Goal: Task Accomplishment & Management: Use online tool/utility

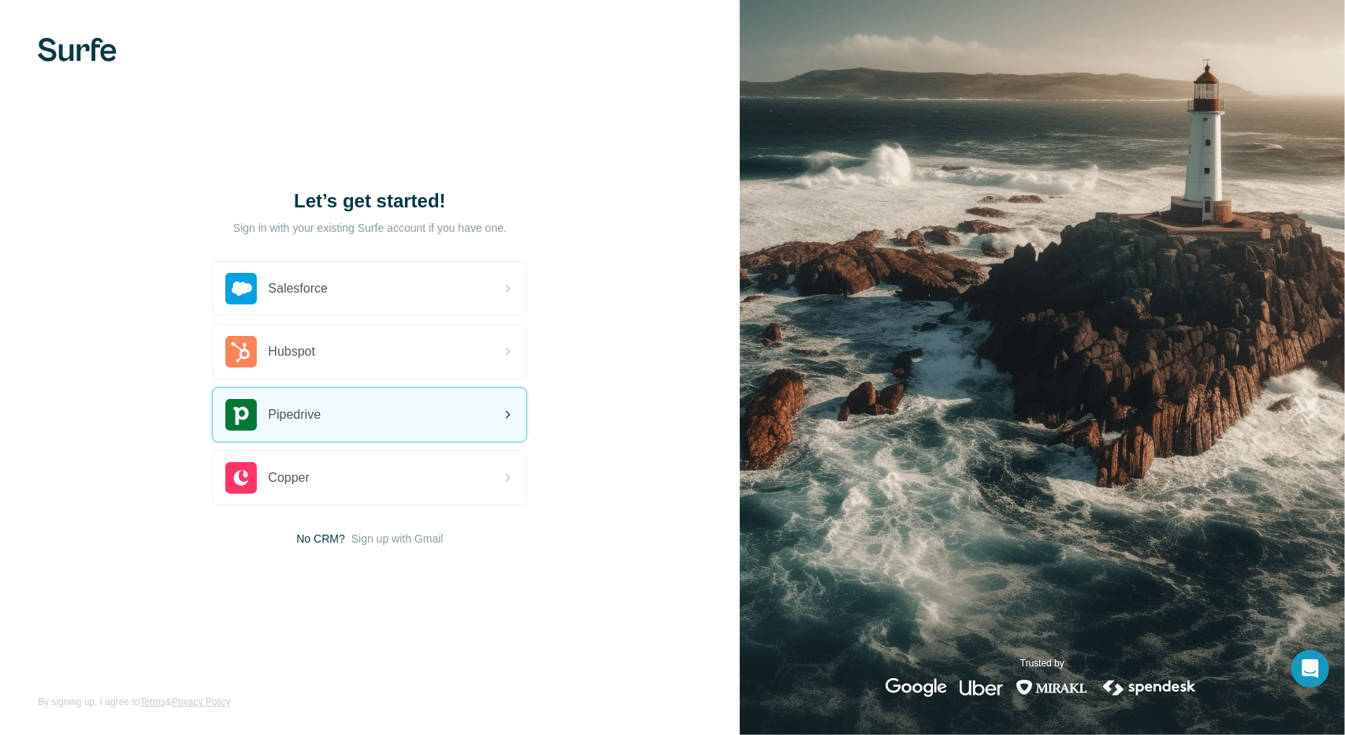
click at [515, 412] on icon at bounding box center [507, 414] width 19 height 19
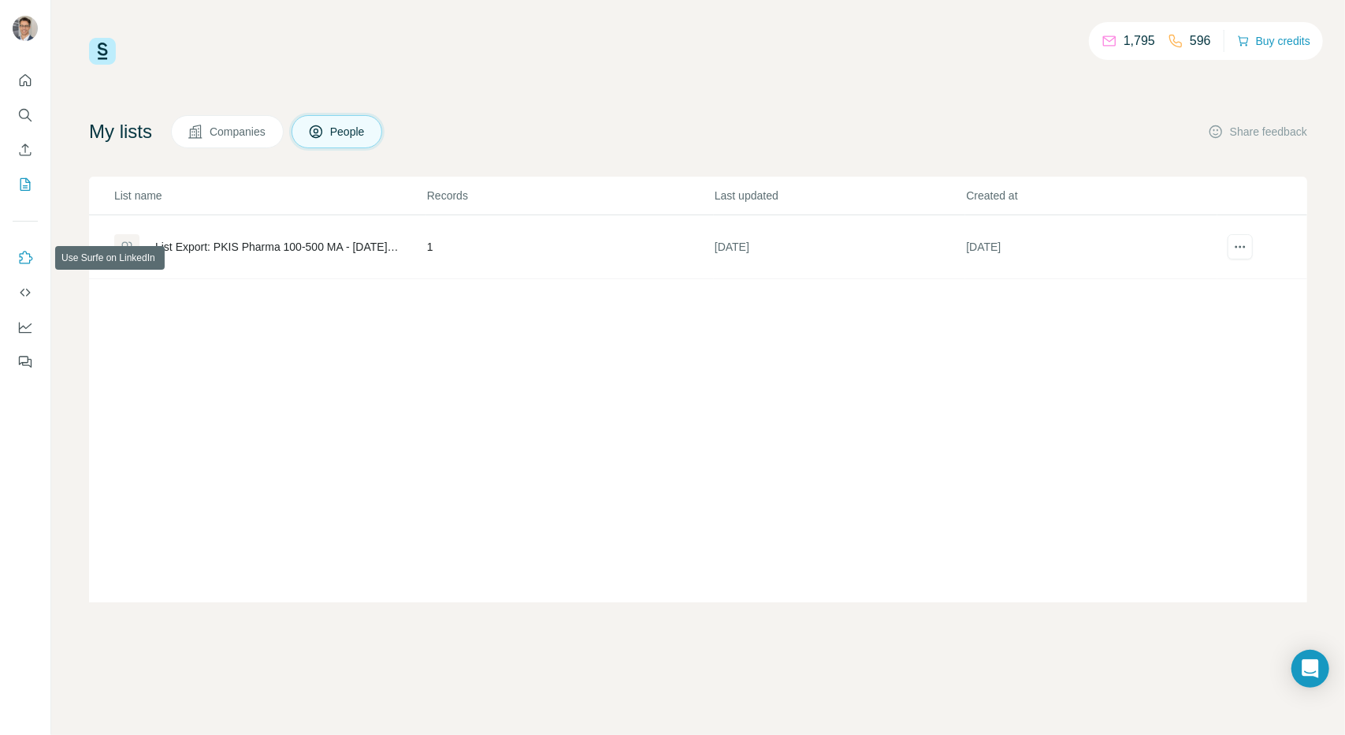
click at [24, 251] on icon "Use Surfe on LinkedIn" at bounding box center [25, 258] width 16 height 16
click at [23, 150] on icon "Enrich CSV" at bounding box center [25, 150] width 16 height 16
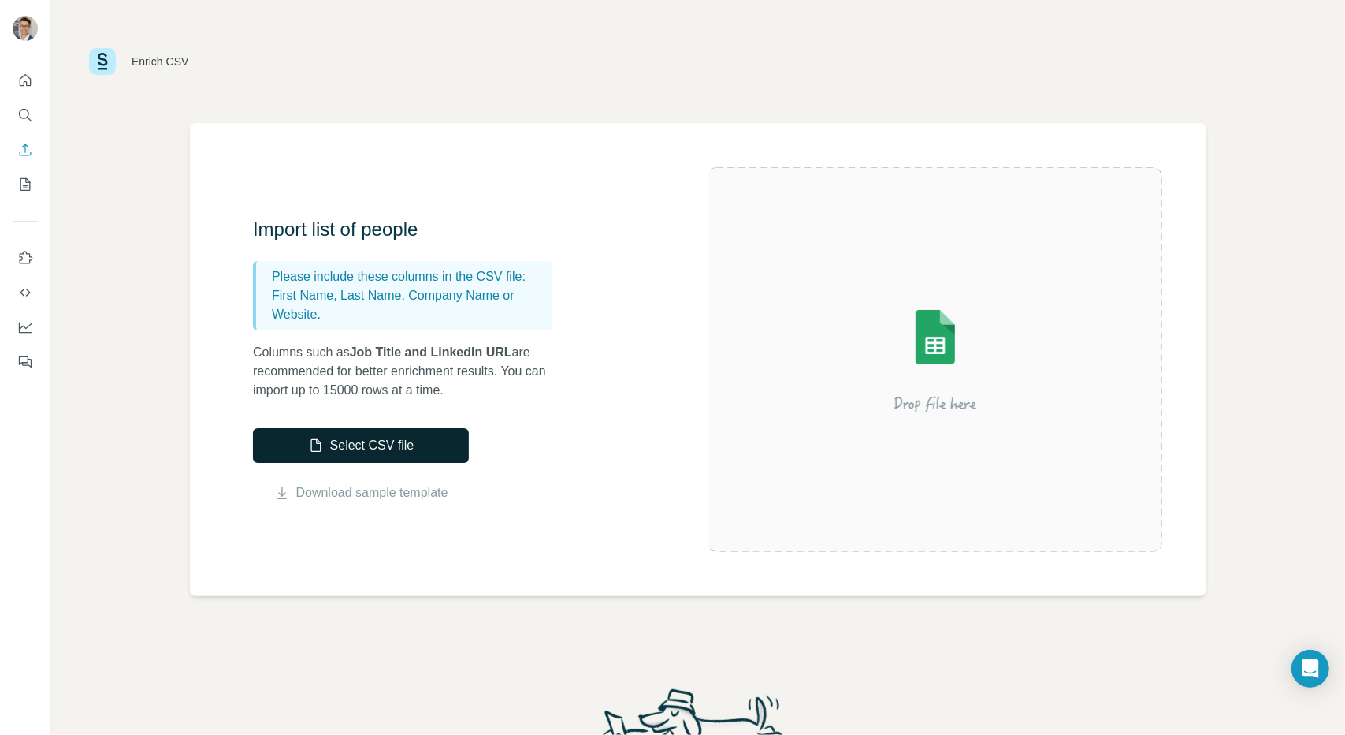
click at [417, 443] on button "Select CSV file" at bounding box center [361, 445] width 216 height 35
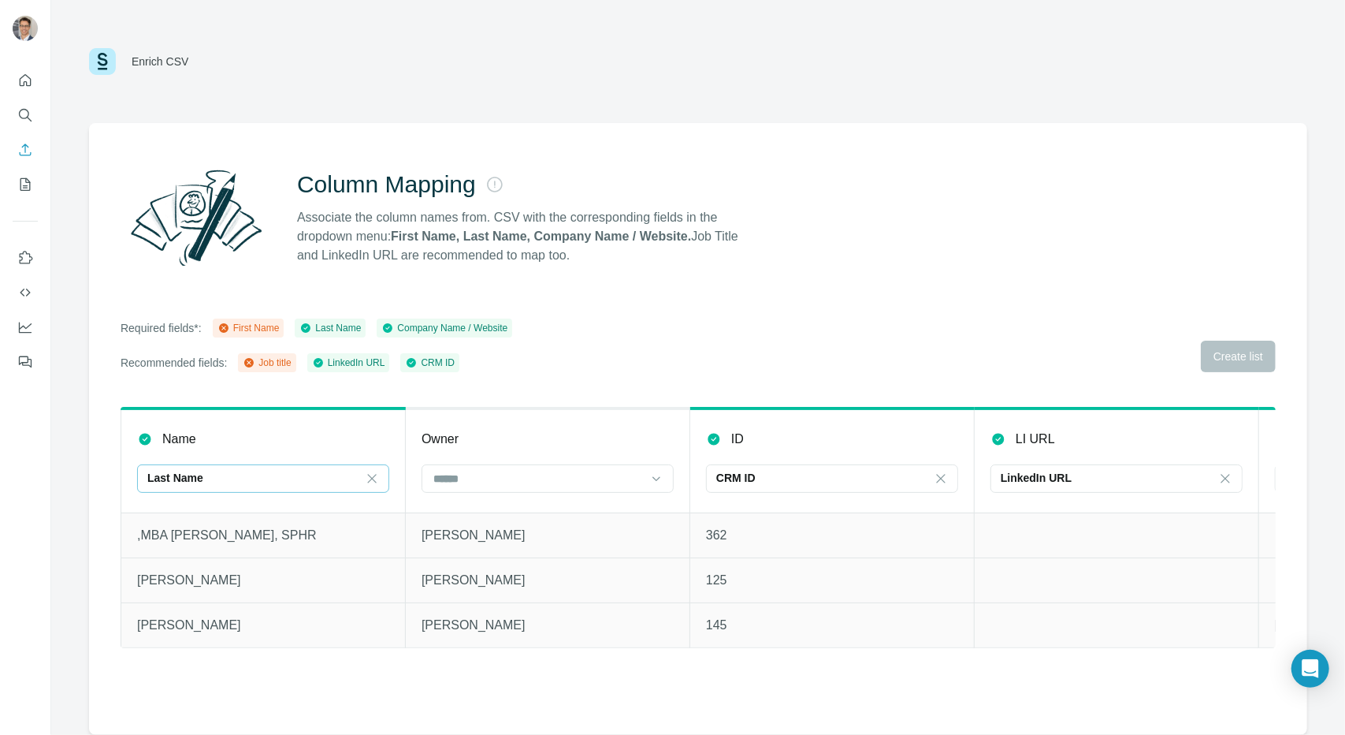
click at [363, 482] on div "Last Name" at bounding box center [263, 478] width 252 height 28
click at [303, 475] on input at bounding box center [253, 478] width 213 height 17
click at [1223, 480] on icon at bounding box center [1226, 478] width 16 height 16
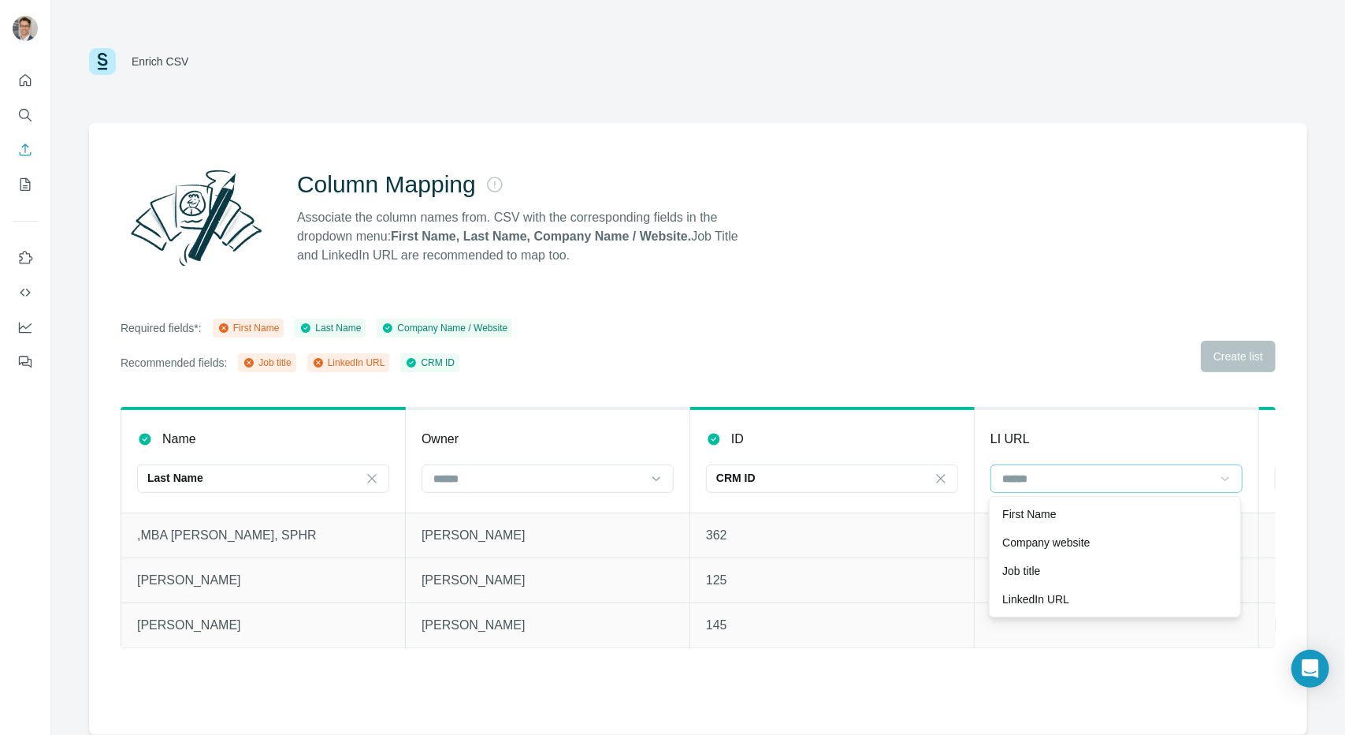
click at [758, 261] on div "Column Mapping Associate the column names from. CSV with the corresponding fiel…" at bounding box center [698, 217] width 1155 height 113
click at [20, 149] on icon "Enrich CSV" at bounding box center [25, 150] width 16 height 16
click at [126, 57] on div "Enrich CSV" at bounding box center [138, 61] width 99 height 27
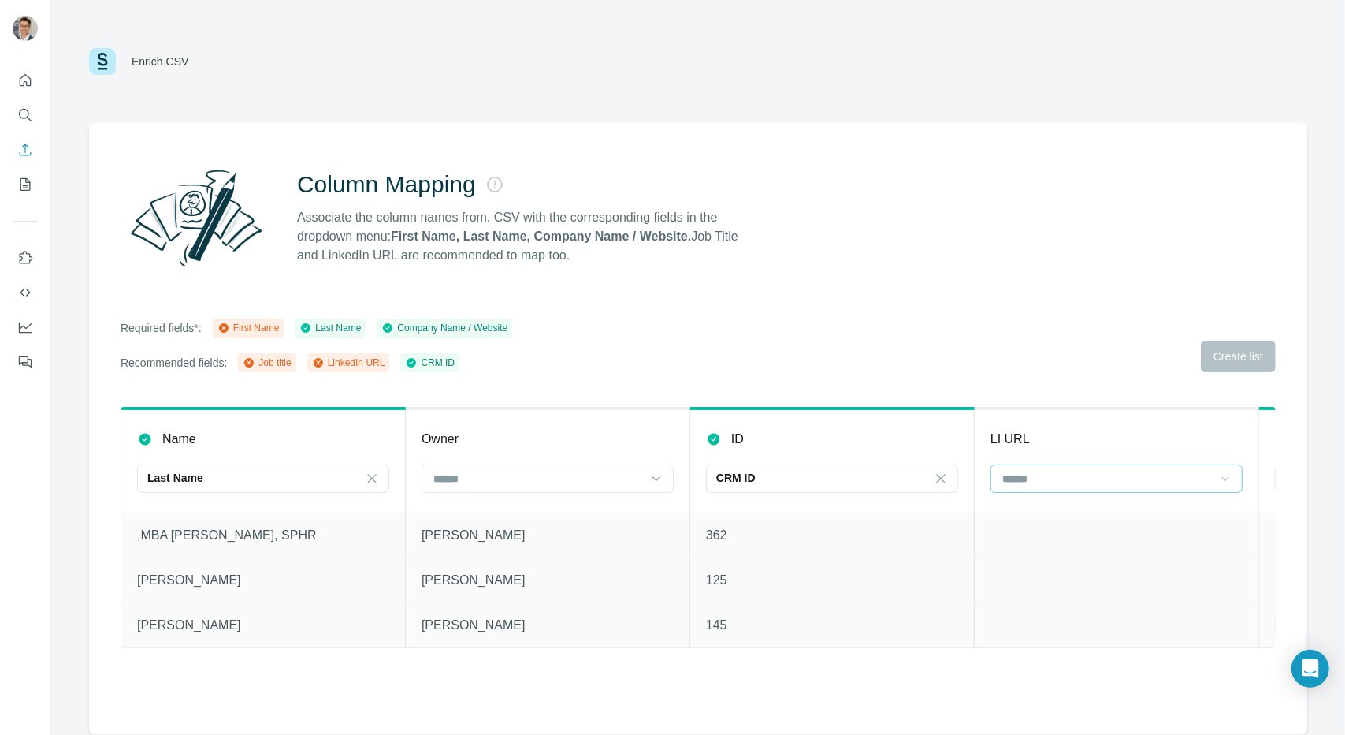
drag, startPoint x: 413, startPoint y: 162, endPoint x: 429, endPoint y: 177, distance: 22.3
click at [413, 162] on div "Column Mapping Associate the column names from. CSV with the corresponding fiel…" at bounding box center [698, 217] width 1155 height 113
click at [436, 195] on h2 "Column Mapping" at bounding box center [386, 184] width 179 height 28
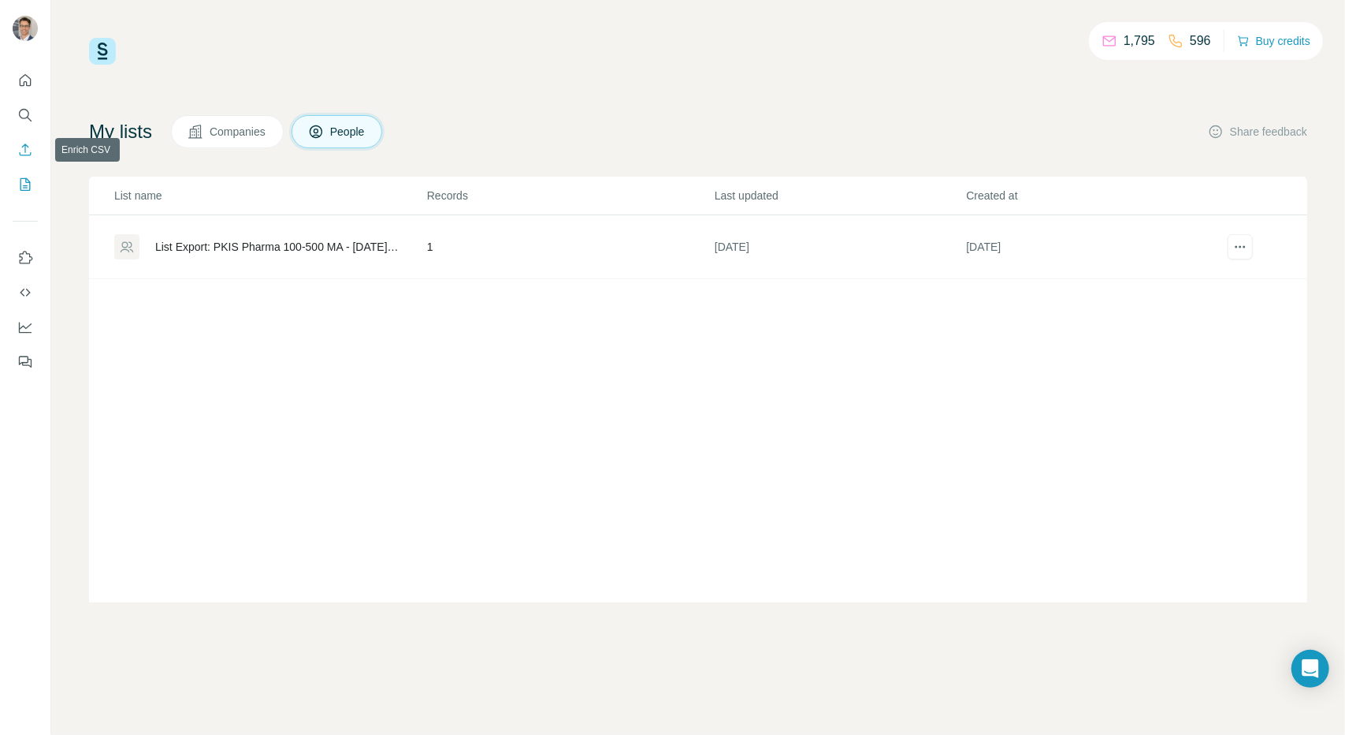
click at [22, 157] on icon "Enrich CSV" at bounding box center [25, 150] width 16 height 16
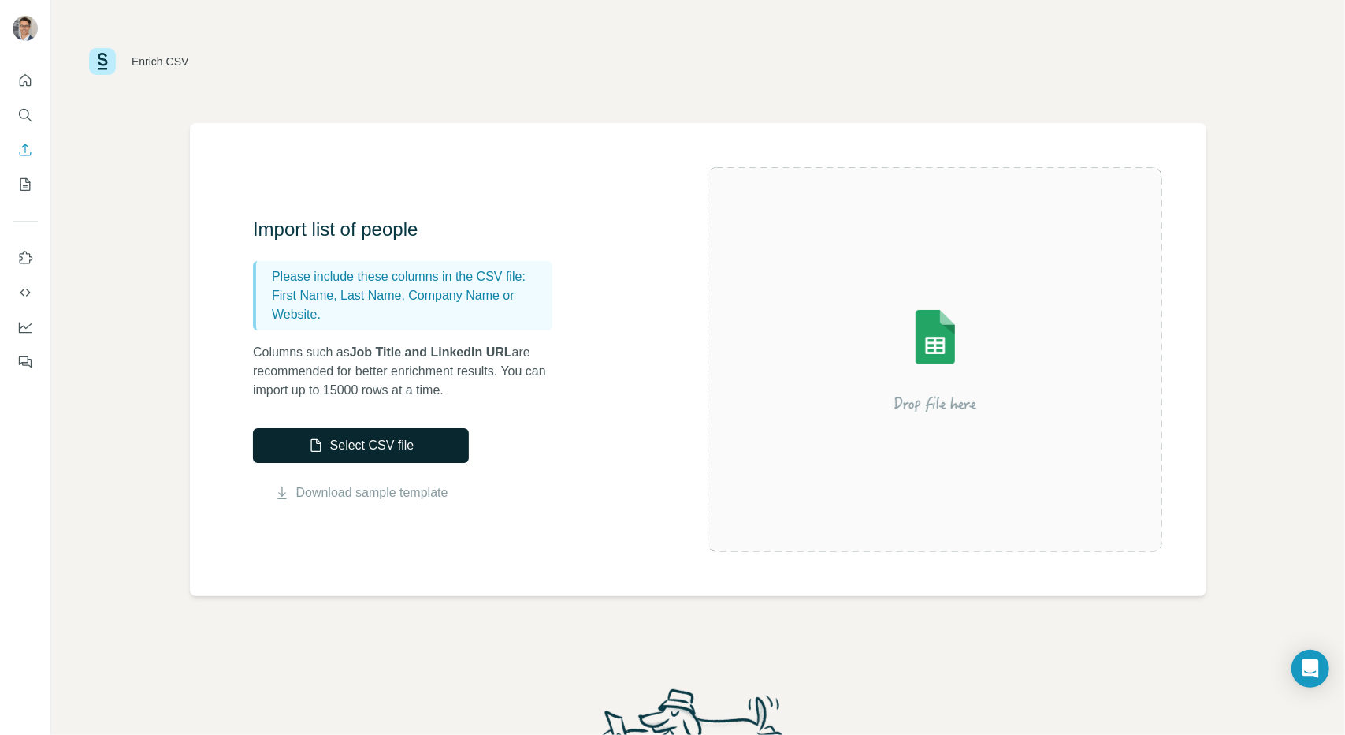
click at [410, 451] on button "Select CSV file" at bounding box center [361, 445] width 216 height 35
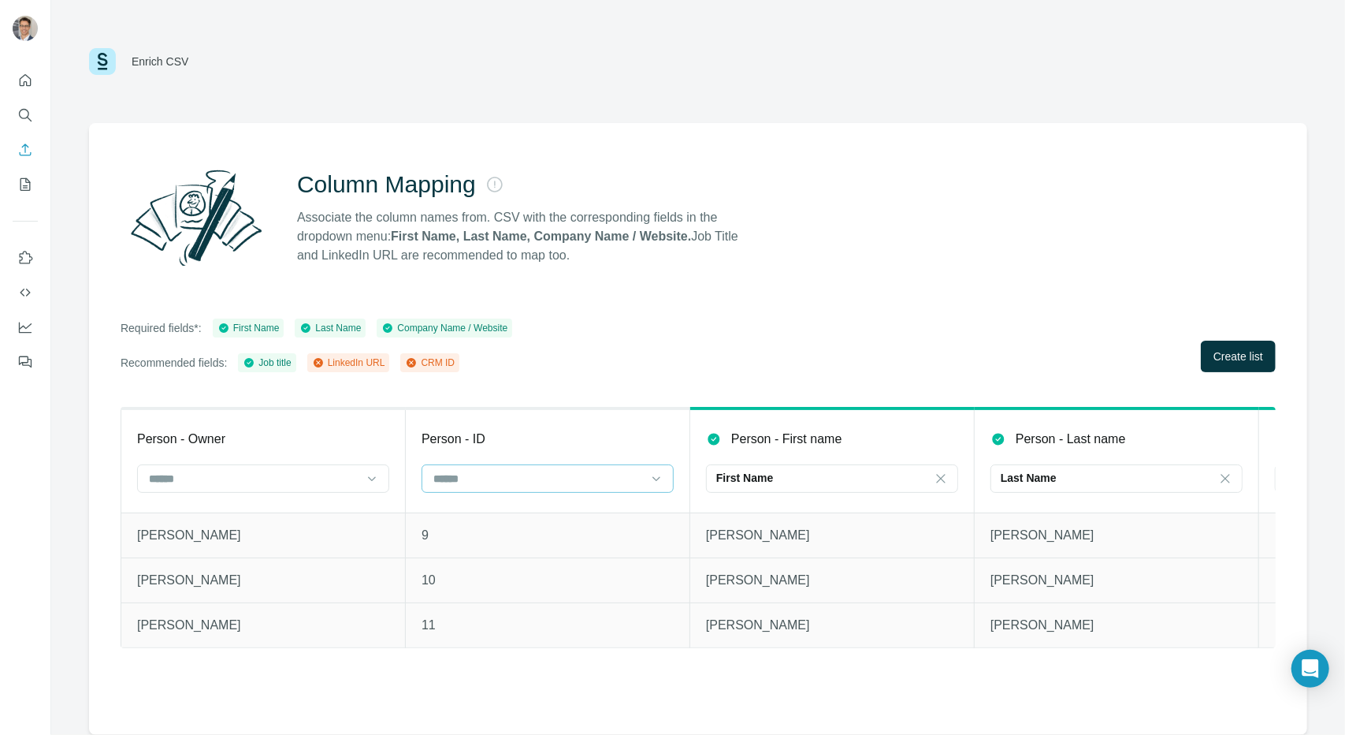
click at [512, 482] on input at bounding box center [538, 478] width 213 height 17
click at [522, 560] on div "CRM ID" at bounding box center [547, 570] width 244 height 28
click at [376, 482] on icon at bounding box center [372, 478] width 16 height 16
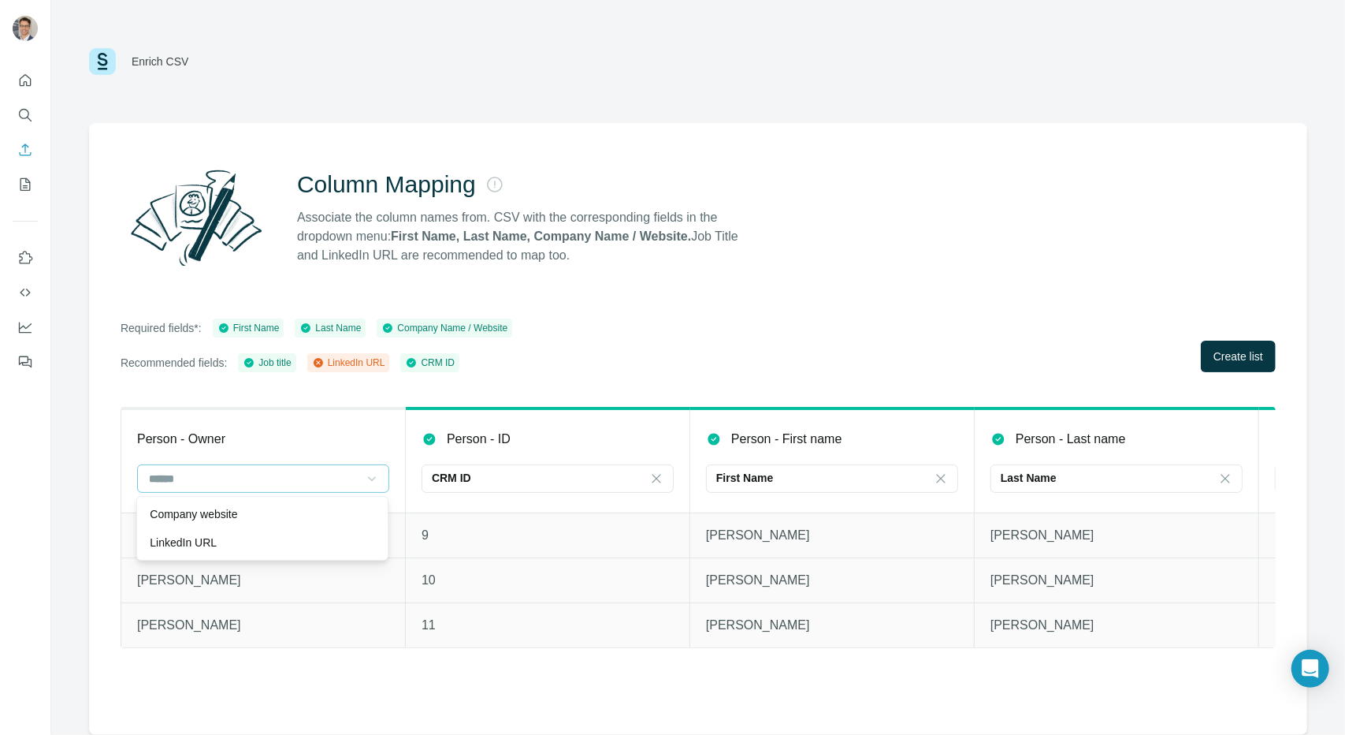
click at [376, 482] on icon at bounding box center [372, 478] width 16 height 16
click at [1220, 355] on span "Create list" at bounding box center [1239, 356] width 50 height 16
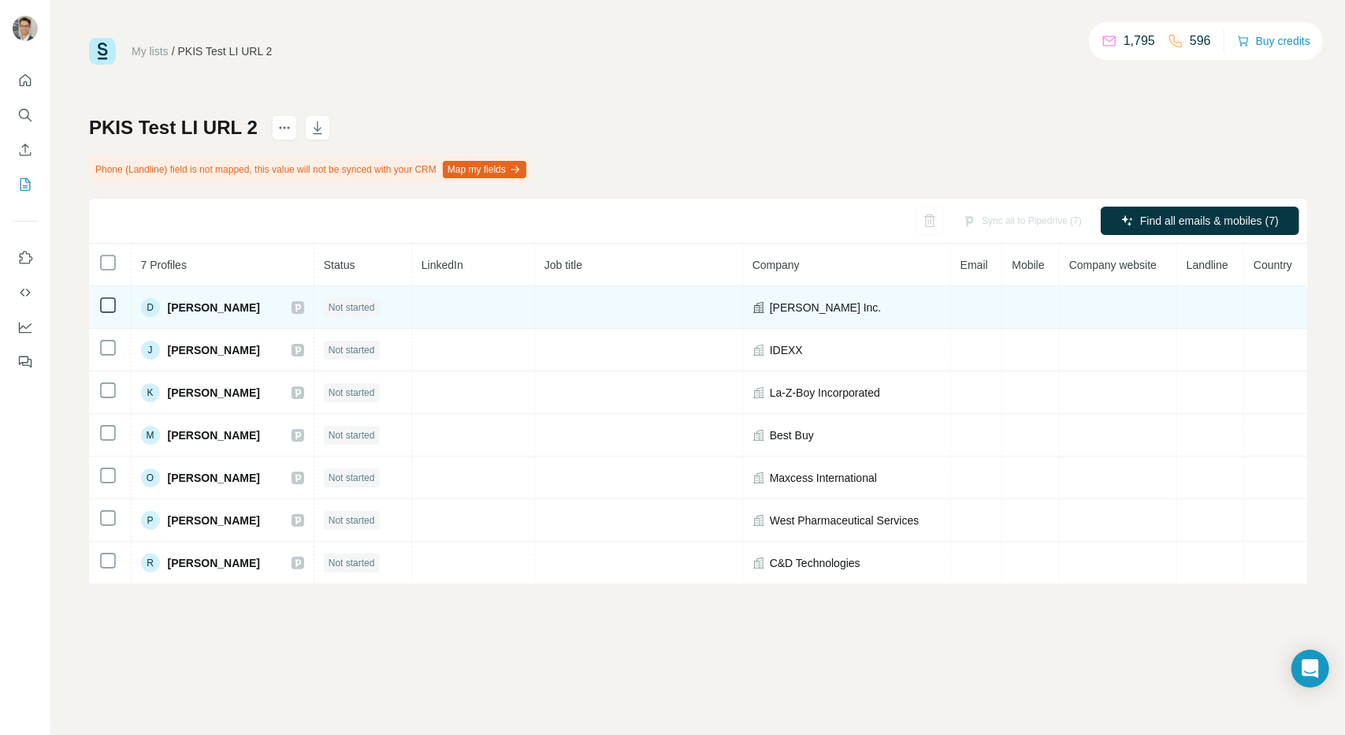
click at [484, 297] on td at bounding box center [473, 307] width 123 height 43
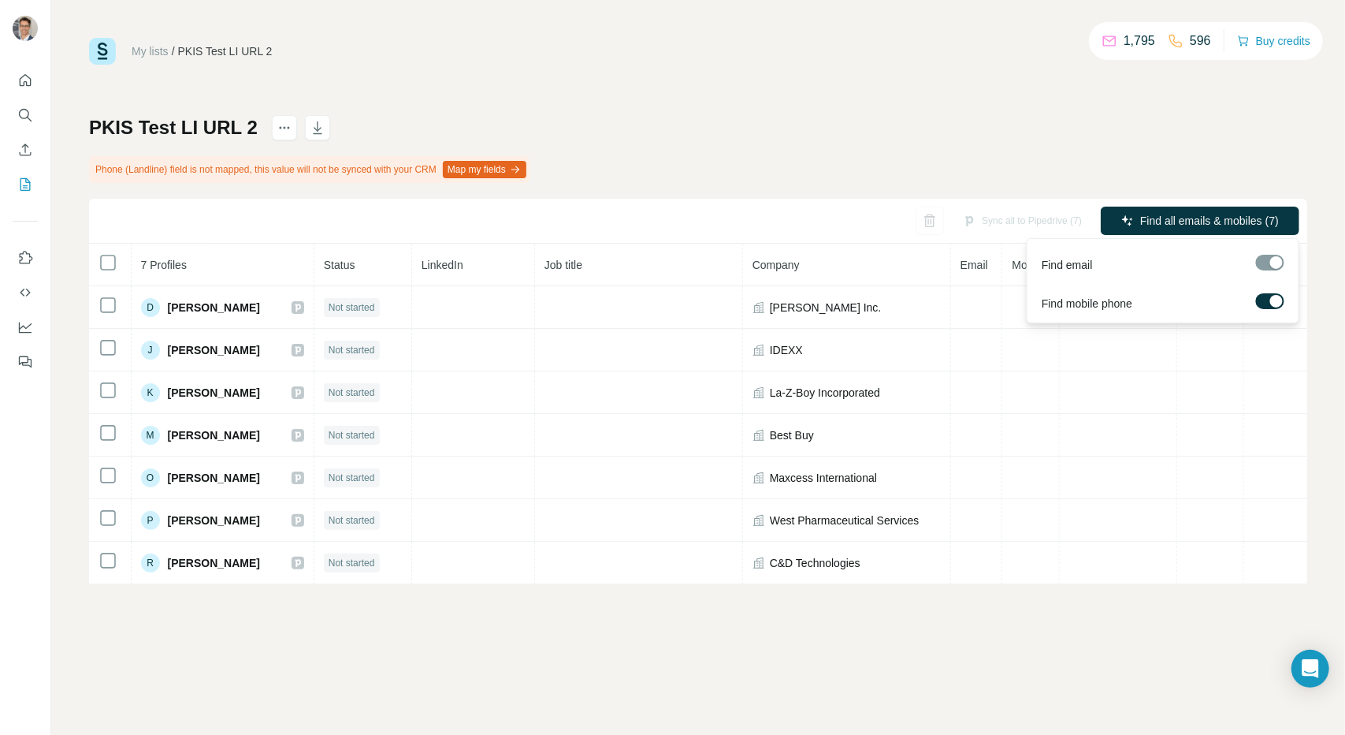
click at [1276, 304] on div at bounding box center [1276, 301] width 13 height 13
click at [1223, 221] on span "Find all emails (7)" at bounding box center [1236, 221] width 87 height 16
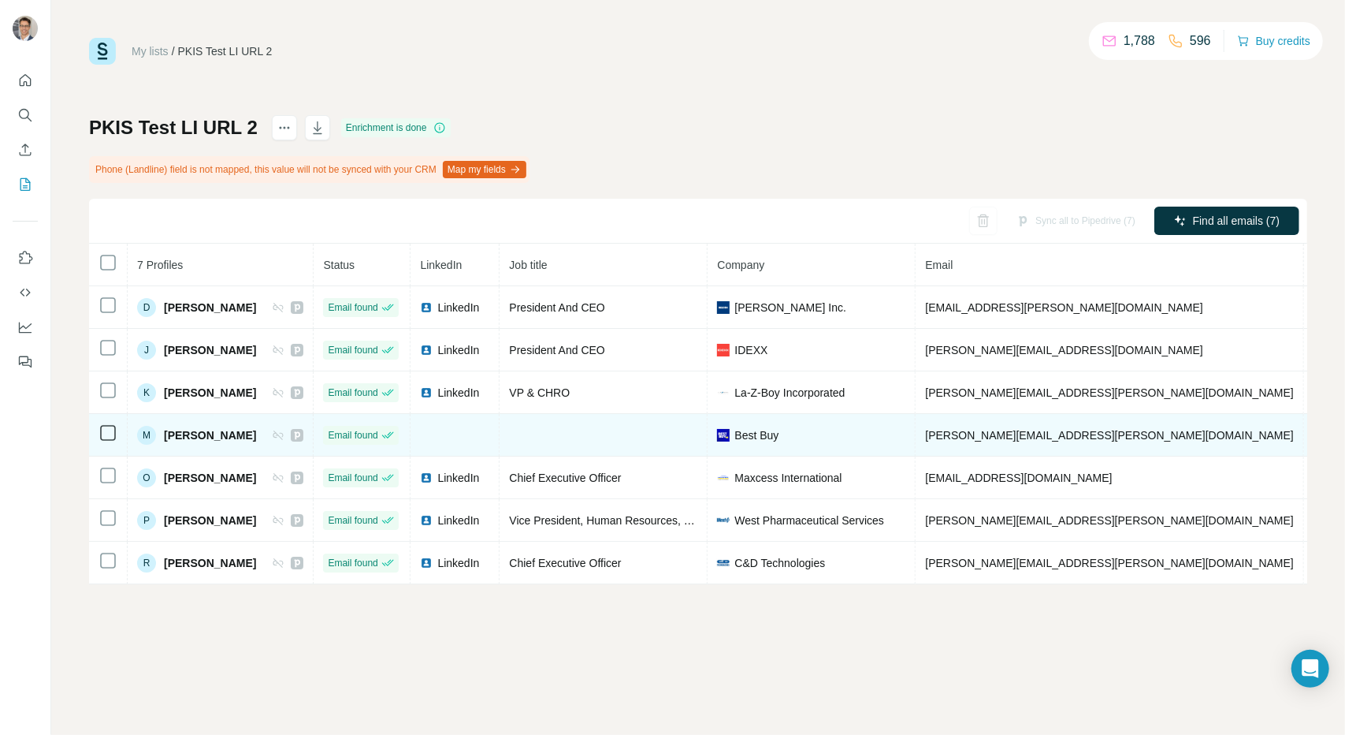
click at [474, 433] on td at bounding box center [455, 435] width 89 height 43
click at [478, 433] on td at bounding box center [455, 435] width 89 height 43
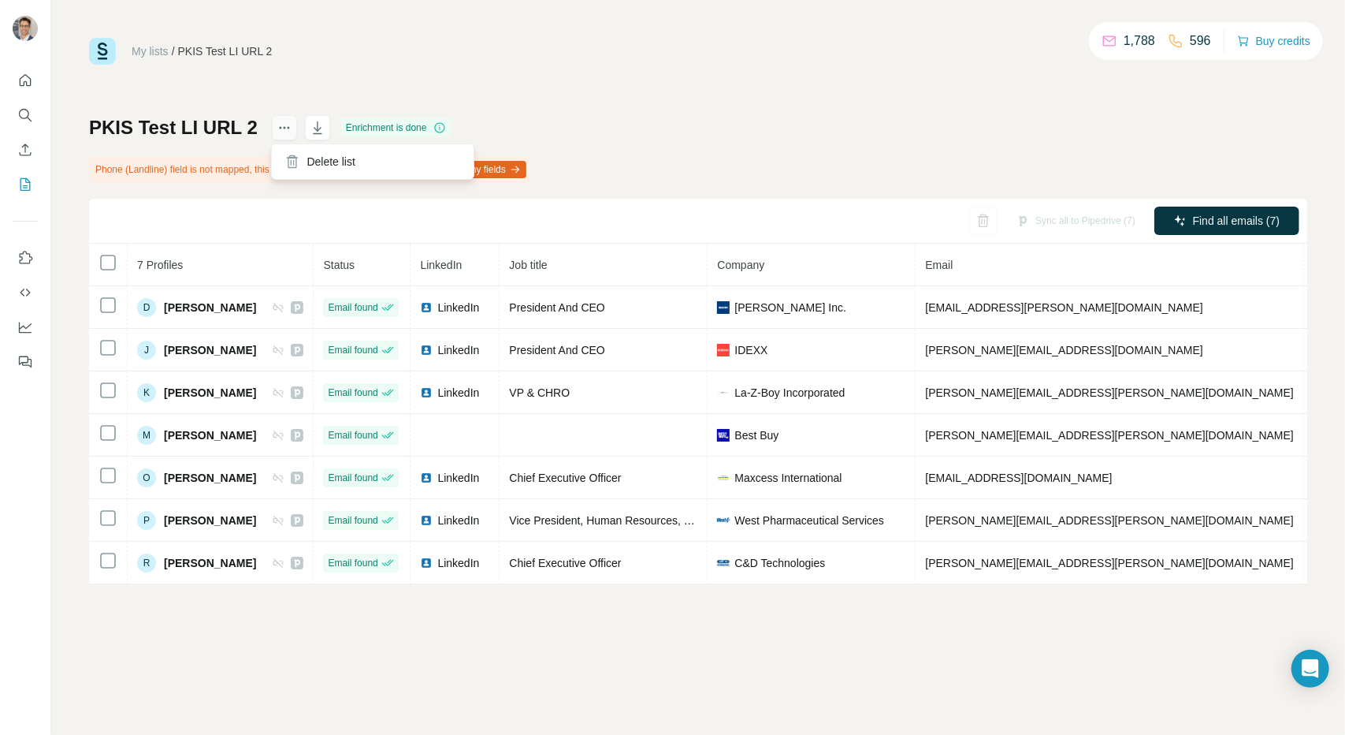
click at [279, 120] on icon "actions" at bounding box center [285, 128] width 16 height 16
click at [1066, 225] on div "Sync all to Pipedrive (7)" at bounding box center [1076, 220] width 141 height 28
click at [960, 121] on div "PKIS Test LI URL 2 Enrichment is done Phone (Landline) field is not mapped, thi…" at bounding box center [698, 349] width 1218 height 469
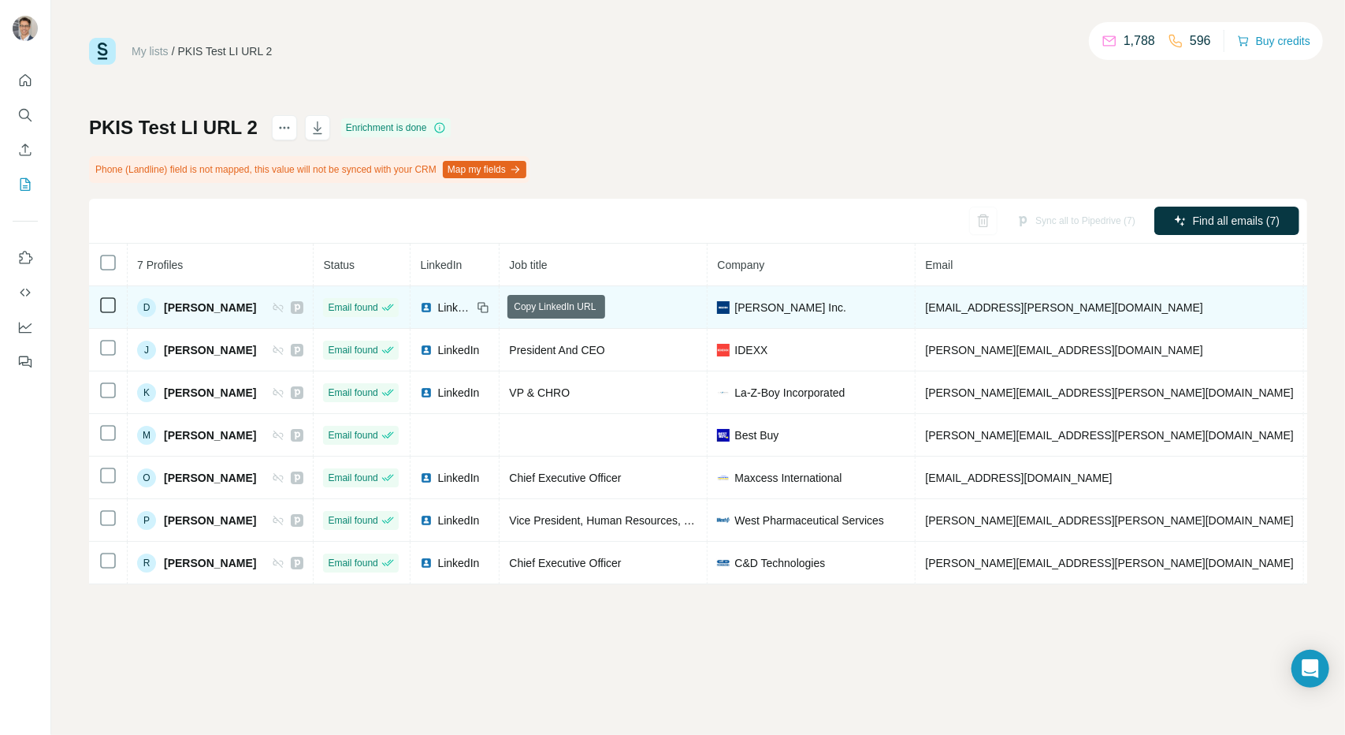
click at [489, 310] on icon at bounding box center [483, 307] width 13 height 13
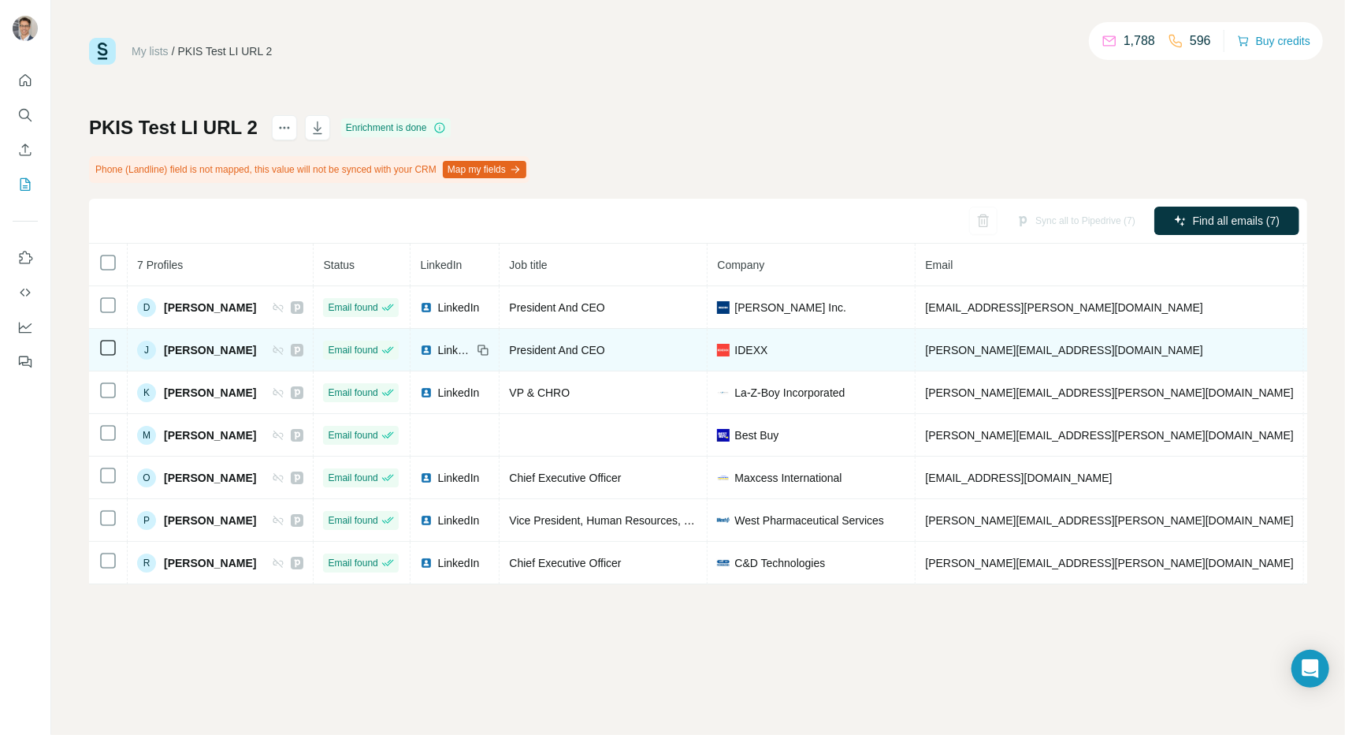
click at [489, 349] on icon at bounding box center [483, 350] width 13 height 13
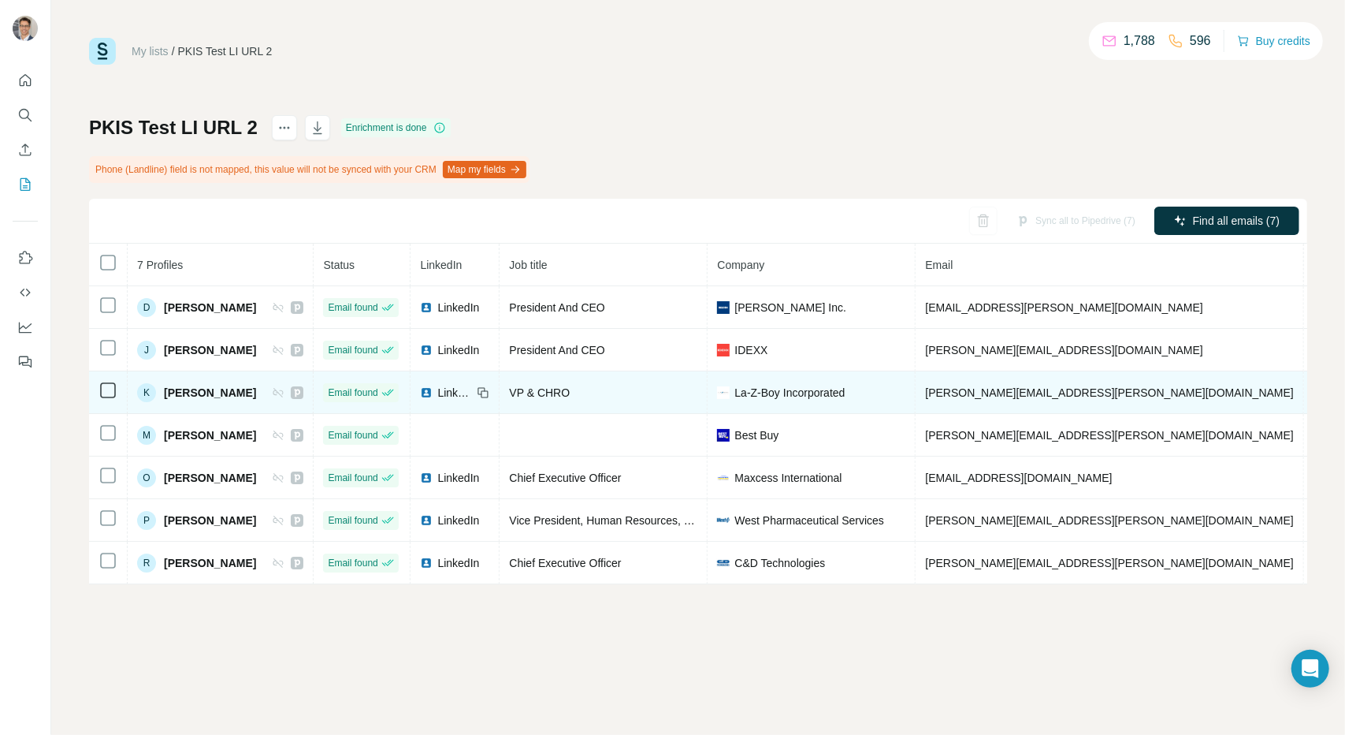
click at [489, 393] on icon at bounding box center [483, 392] width 13 height 13
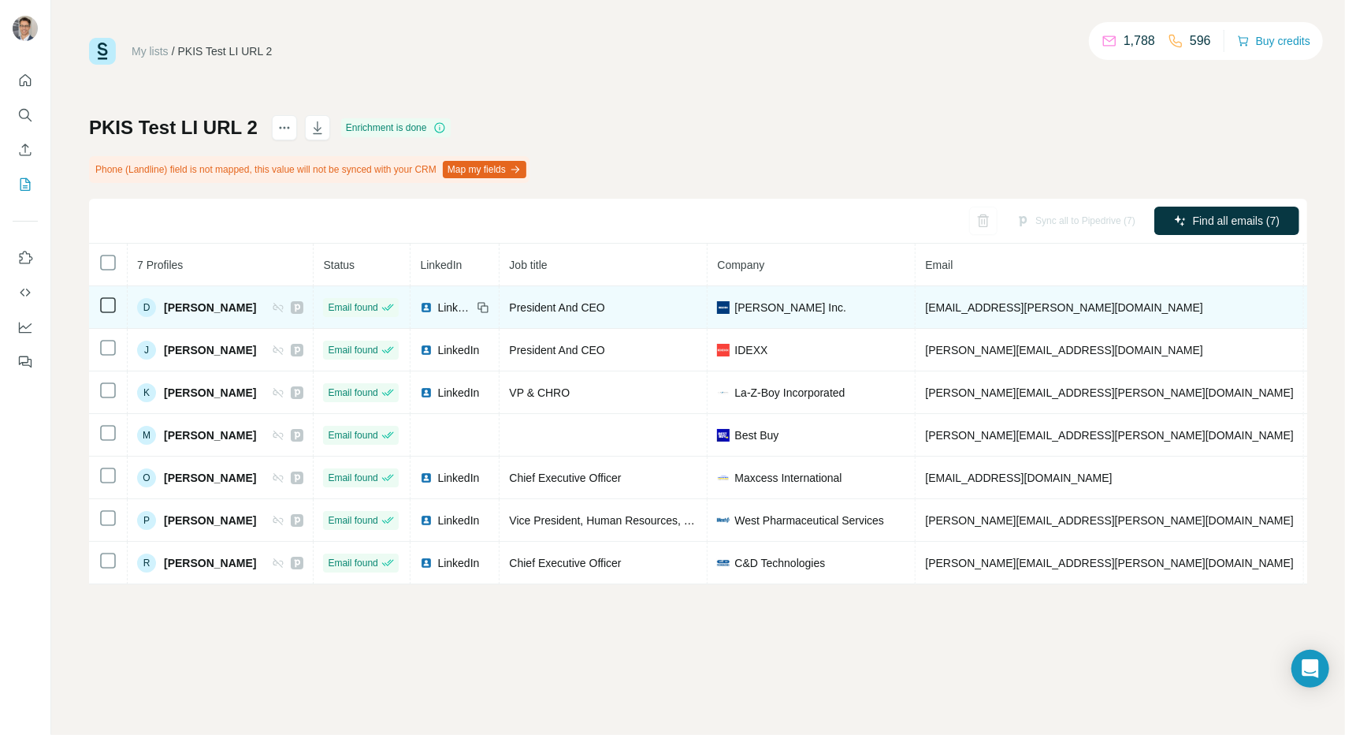
click at [489, 304] on icon at bounding box center [483, 307] width 13 height 13
click at [489, 310] on icon at bounding box center [483, 307] width 13 height 13
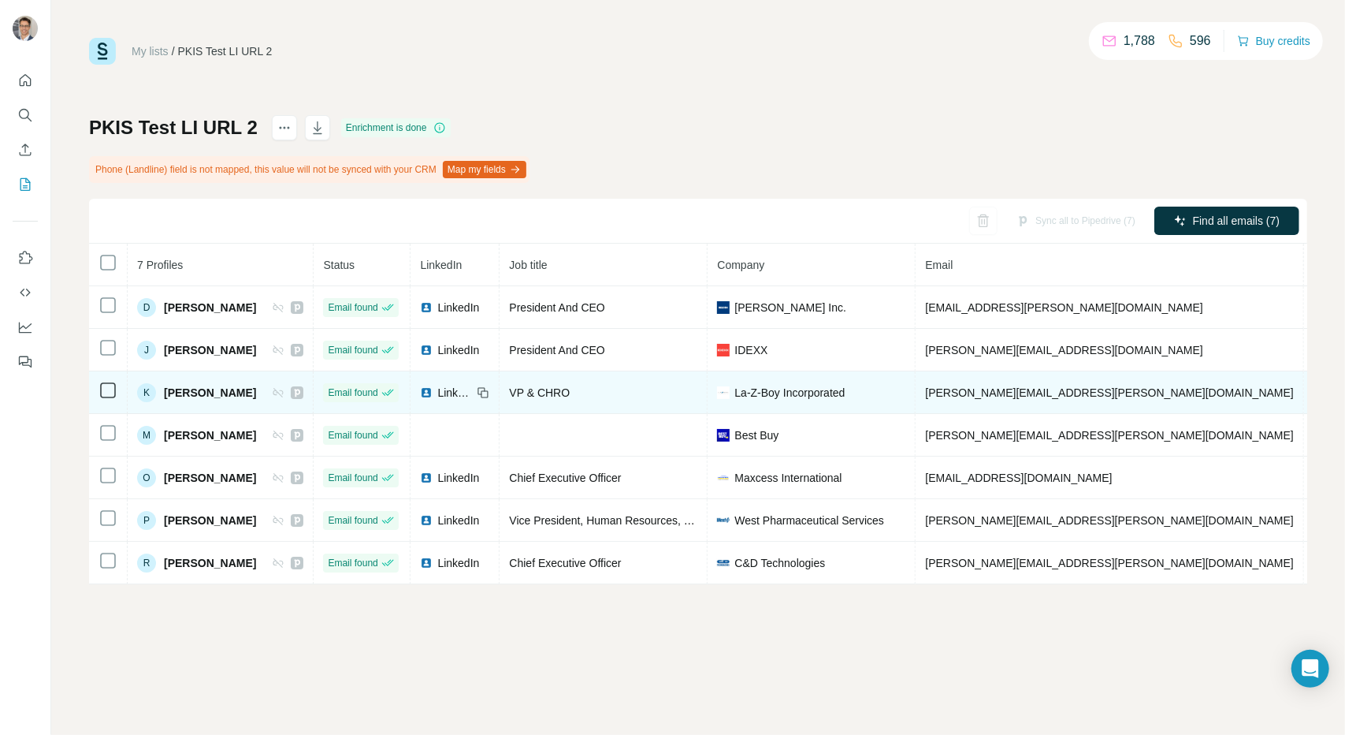
click at [657, 383] on td "VP & CHRO" at bounding box center [604, 392] width 208 height 43
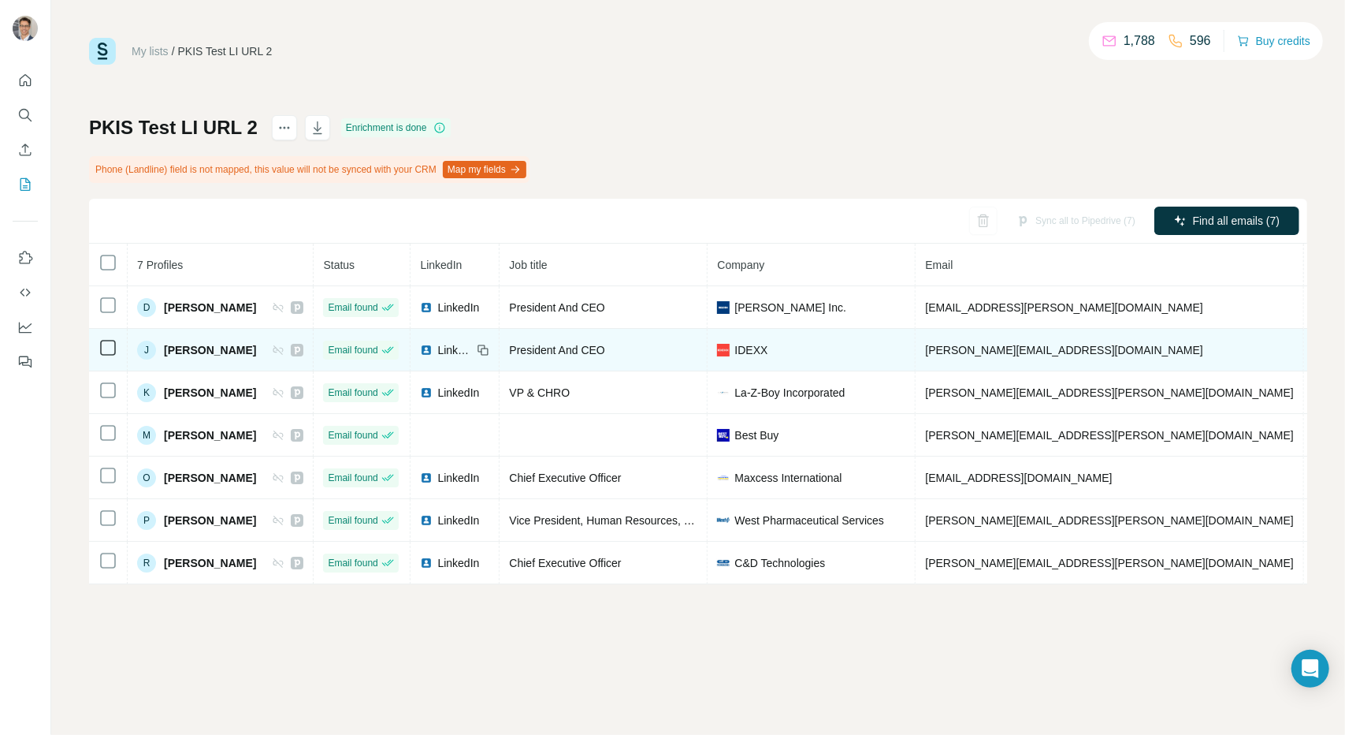
click at [662, 354] on div "President And CEO" at bounding box center [603, 350] width 188 height 16
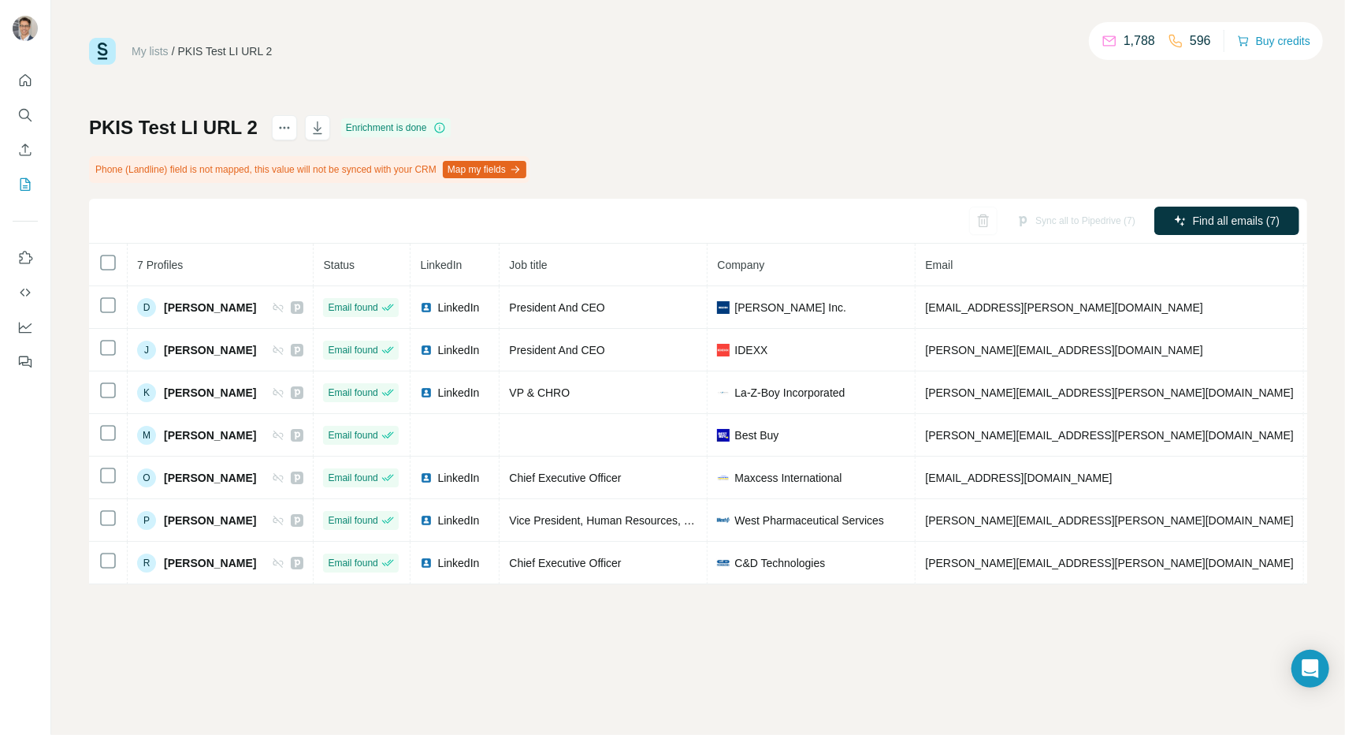
click at [1103, 221] on div "Sync all to Pipedrive (7)" at bounding box center [1076, 220] width 141 height 28
click at [322, 134] on icon "button" at bounding box center [318, 128] width 16 height 16
click at [1274, 45] on button "Buy credits" at bounding box center [1273, 41] width 73 height 22
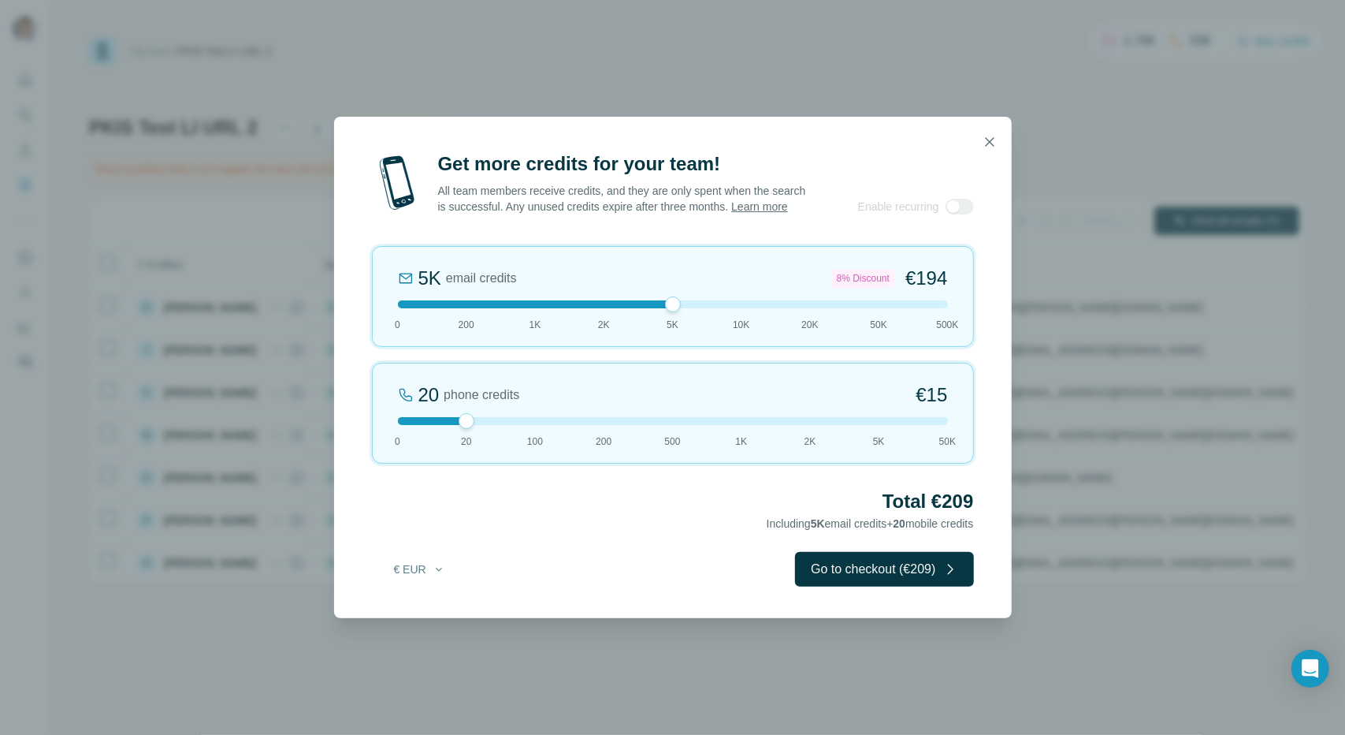
drag, startPoint x: 463, startPoint y: 303, endPoint x: 707, endPoint y: 318, distance: 243.9
click at [707, 318] on div "5K email credits 8% Discount €194 0 200 1K 2K 5K 10K 20K 50K 500K" at bounding box center [673, 296] width 602 height 101
click at [993, 141] on icon "button" at bounding box center [990, 142] width 16 height 16
